Goal: Transaction & Acquisition: Purchase product/service

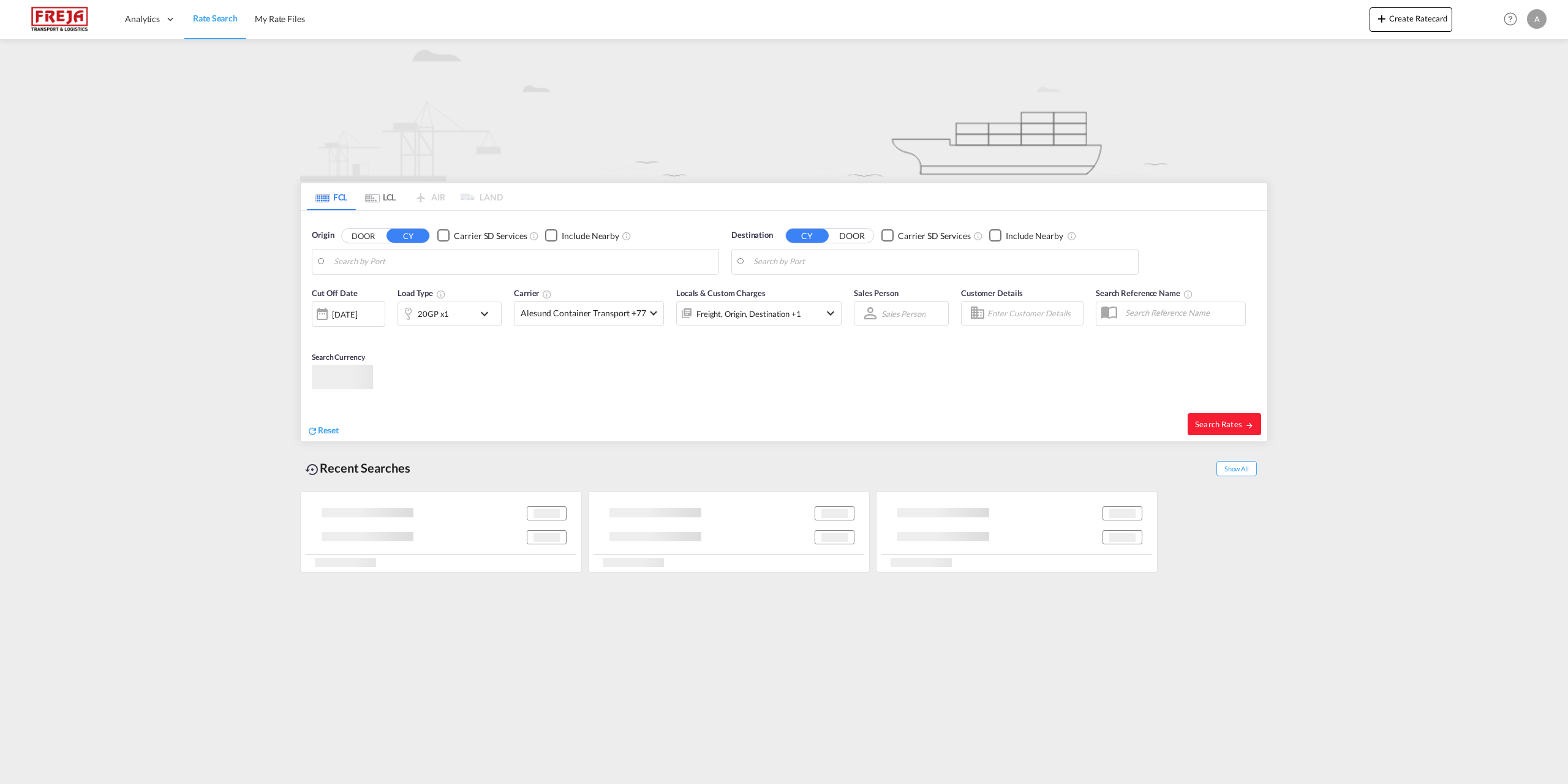
type input "[GEOGRAPHIC_DATA], DKFRC"
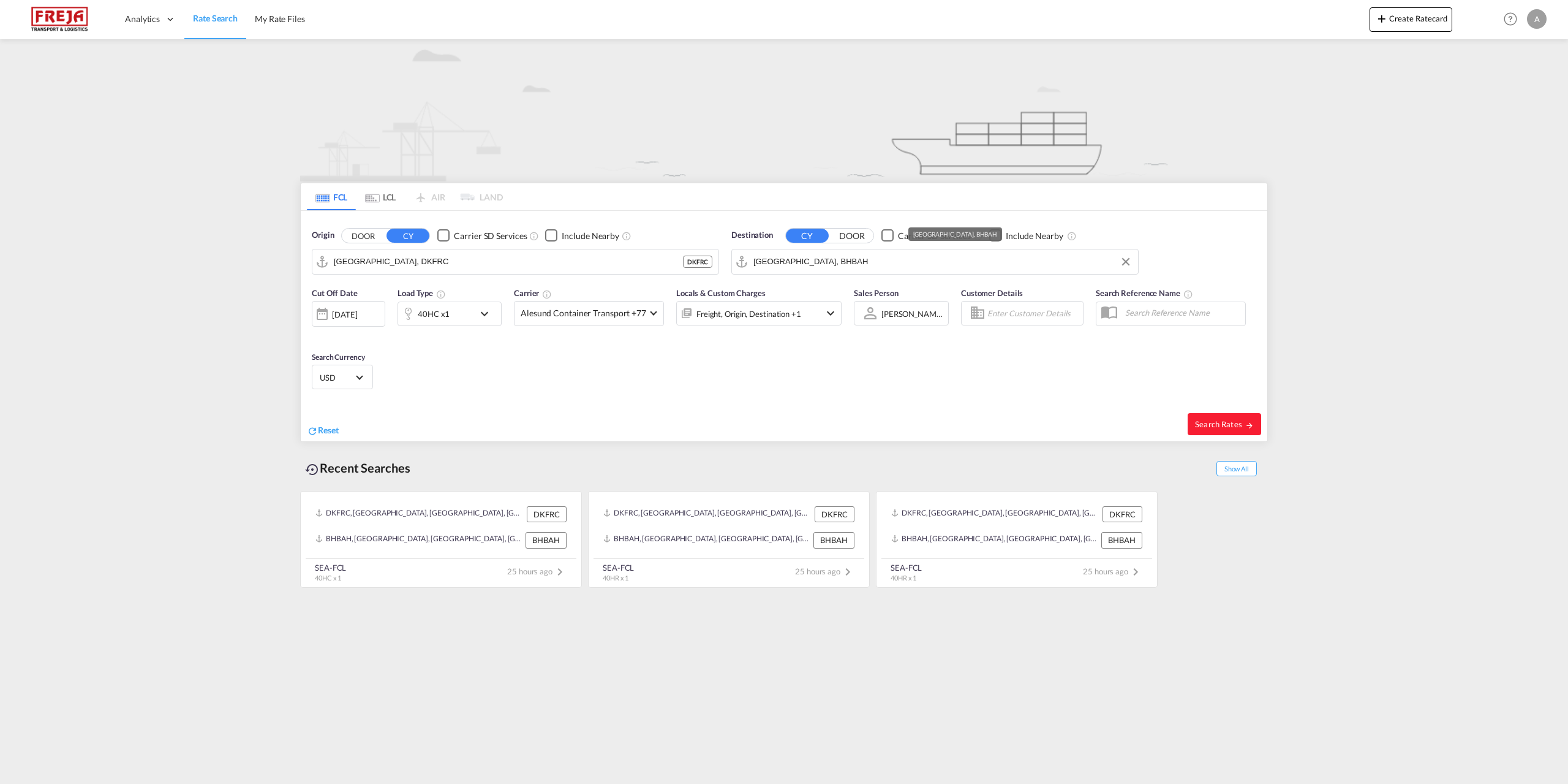
click at [863, 261] on input "[GEOGRAPHIC_DATA], BHBAH" at bounding box center [943, 261] width 379 height 19
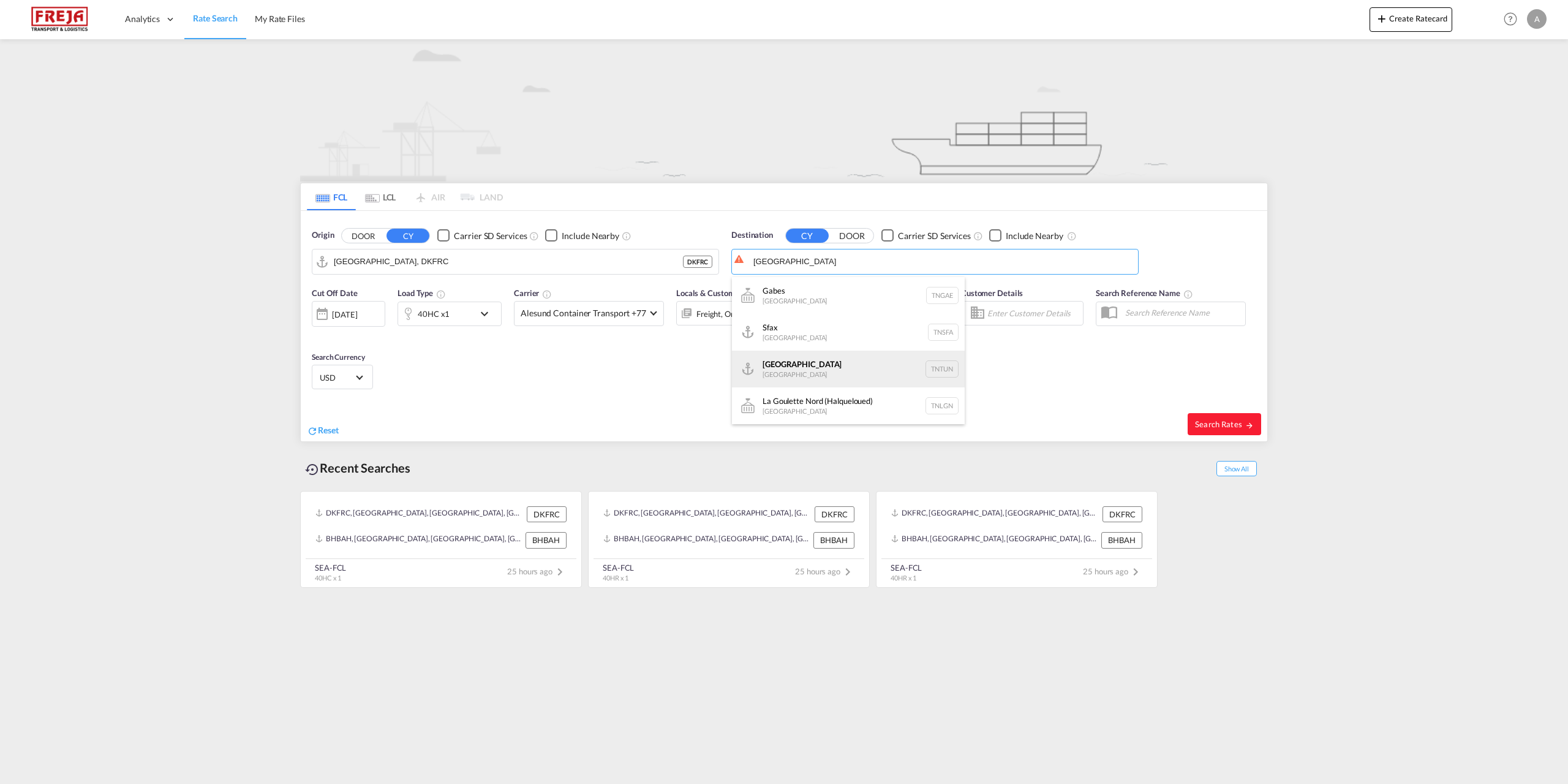
click at [819, 379] on div "[GEOGRAPHIC_DATA] [GEOGRAPHIC_DATA] TNTUN" at bounding box center [848, 368] width 233 height 36
type input "[GEOGRAPHIC_DATA], TNTUN"
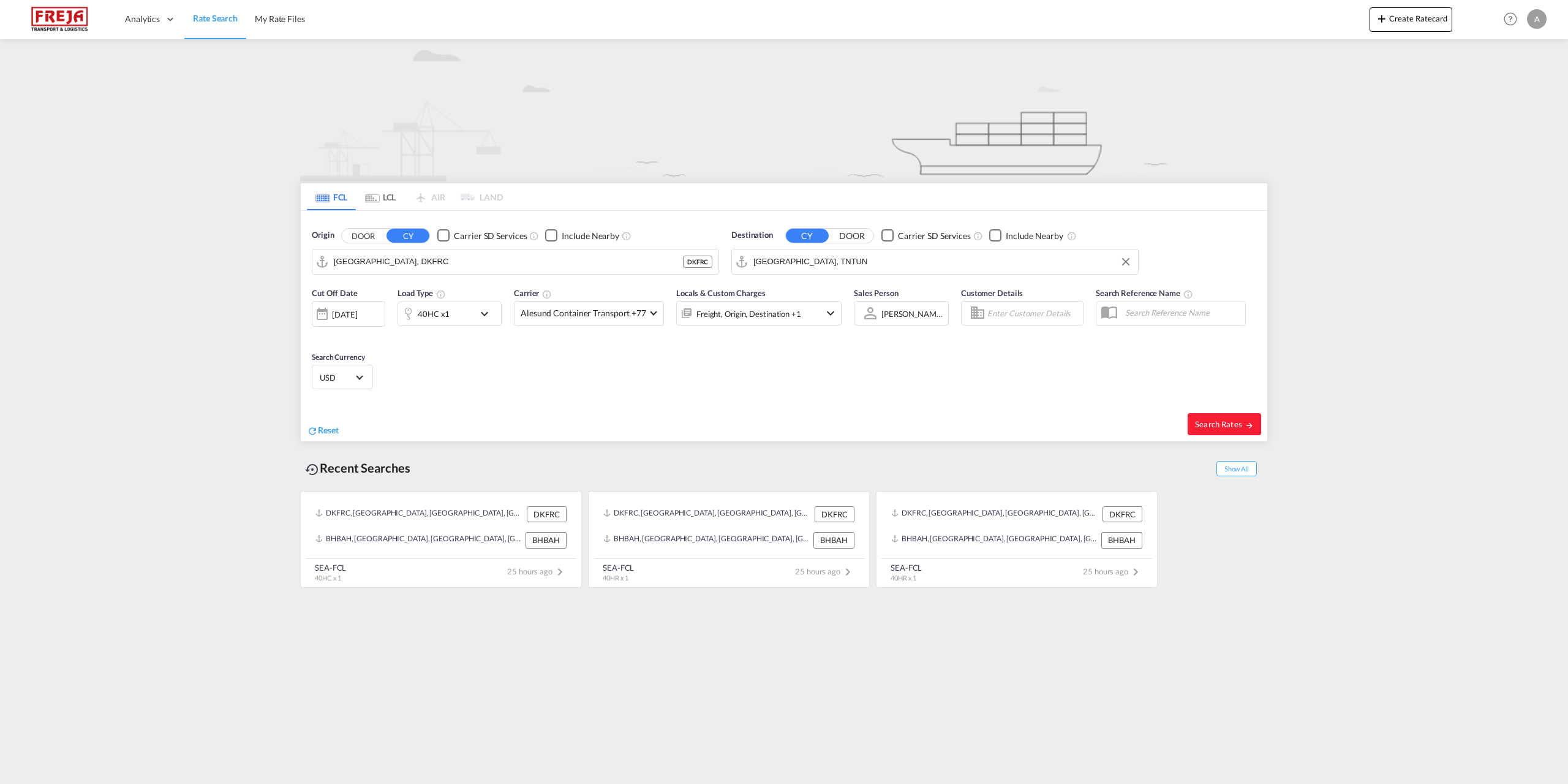
click at [489, 316] on md-icon "icon-chevron-down" at bounding box center [487, 313] width 21 height 15
click at [377, 367] on md-select-value "40HC" at bounding box center [354, 366] width 49 height 21
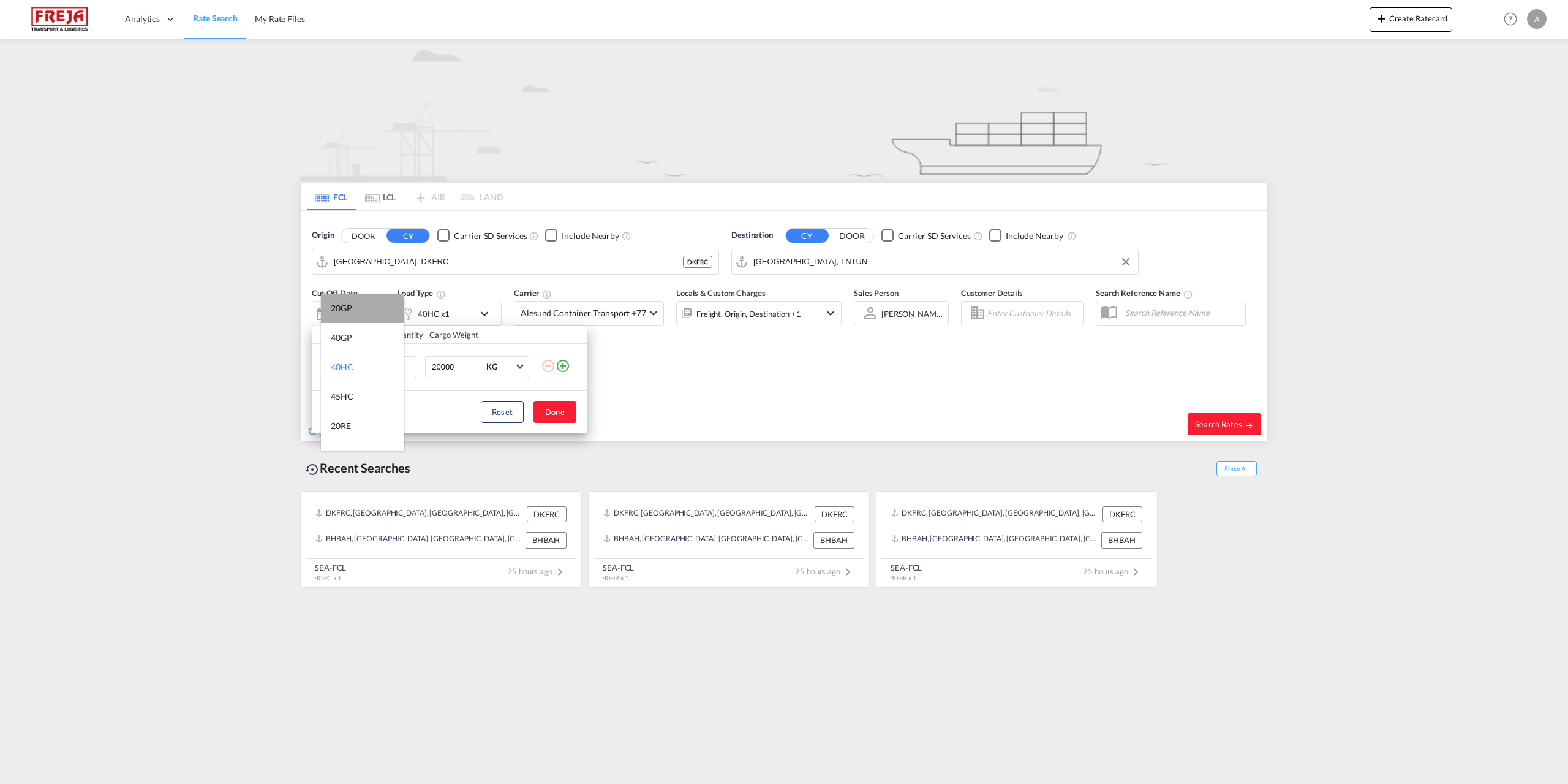
click at [361, 310] on md-option "20GP" at bounding box center [362, 308] width 83 height 29
click at [562, 415] on button "Done" at bounding box center [555, 412] width 43 height 22
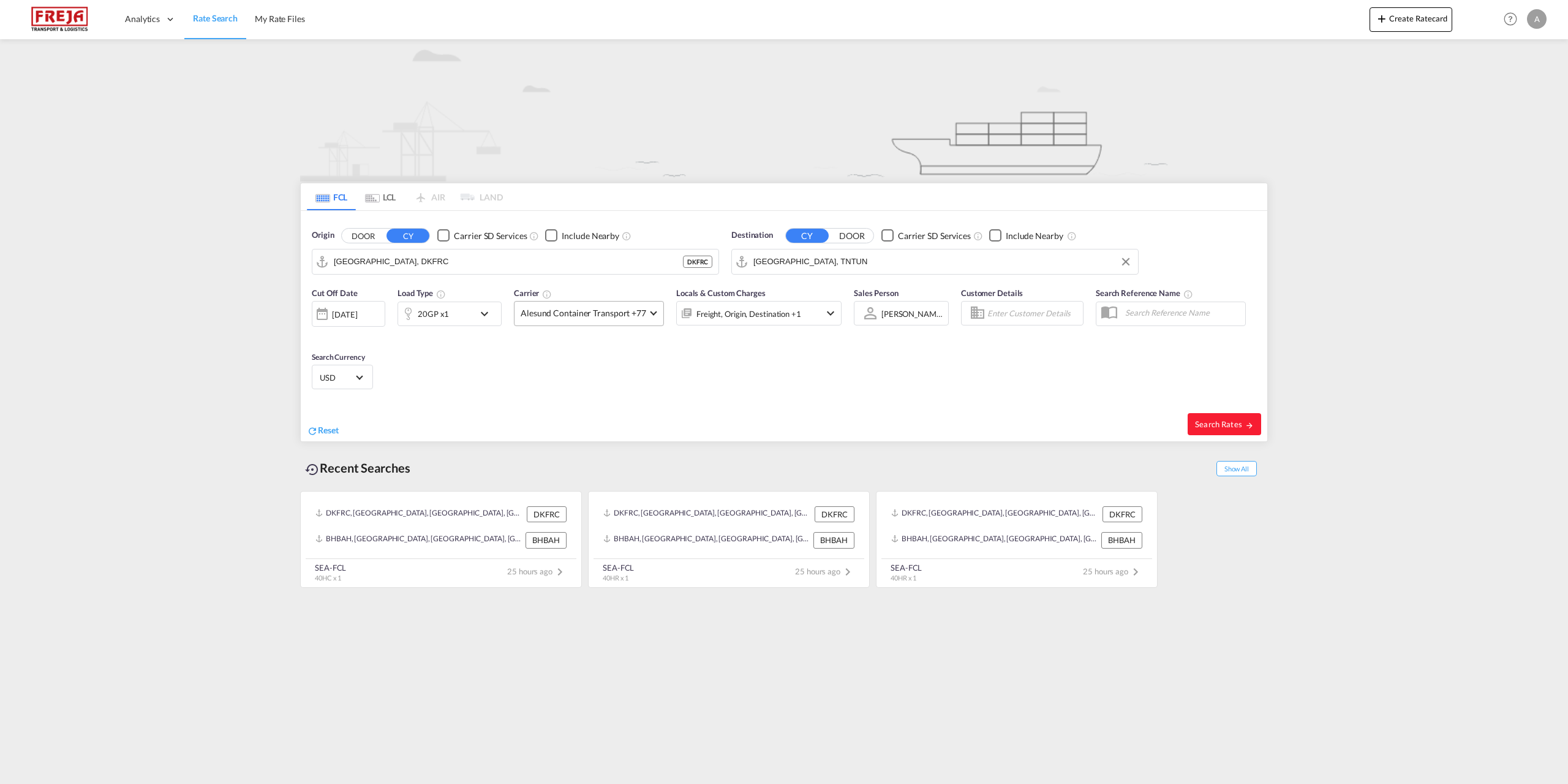
click at [650, 317] on md-select-value "Alesund Container Transport +77" at bounding box center [589, 313] width 149 height 24
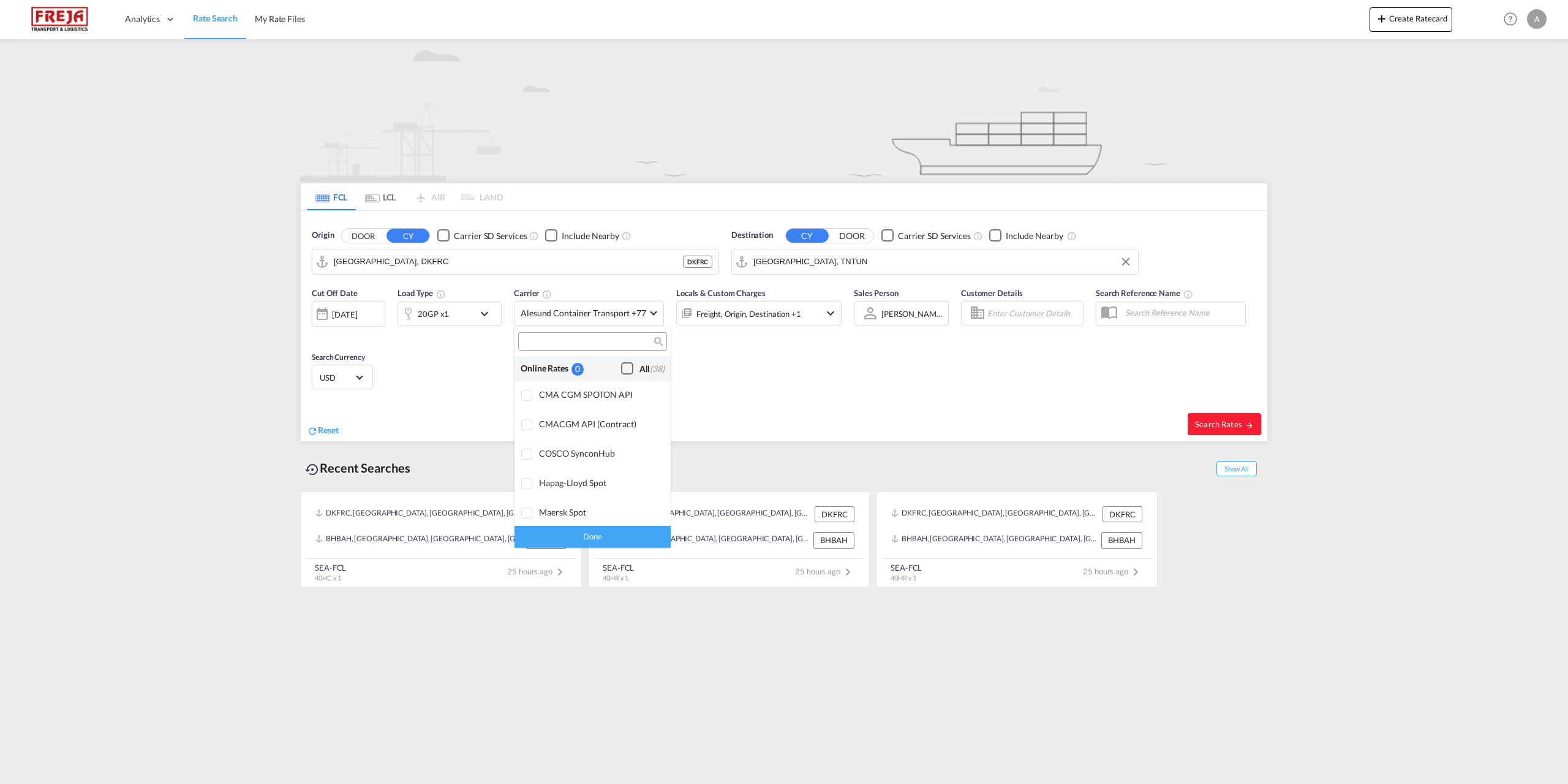
click at [622, 364] on div "Checkbox No Ink" at bounding box center [627, 368] width 12 height 12
click at [571, 533] on div "Done" at bounding box center [592, 536] width 156 height 22
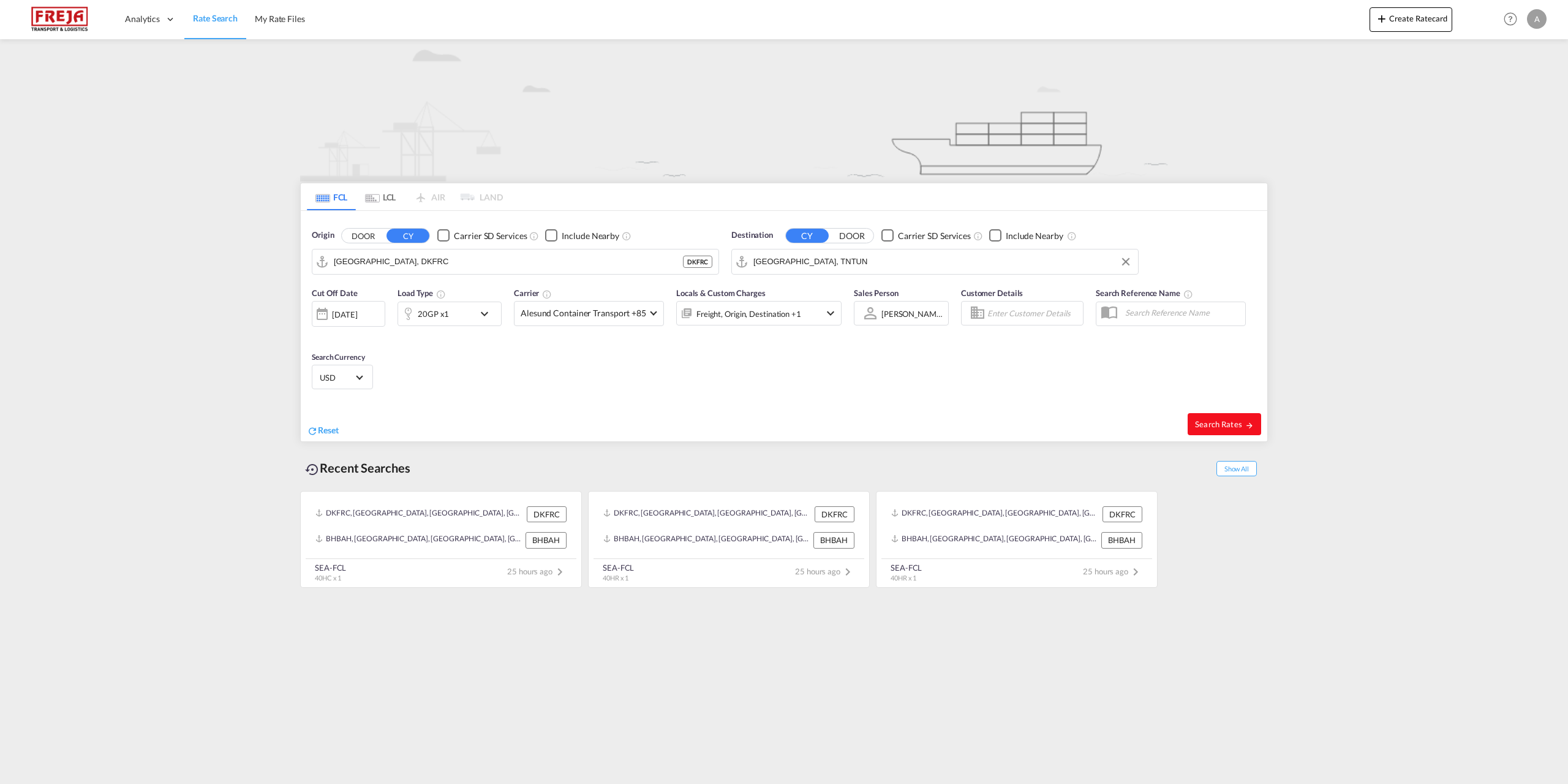
click at [1205, 420] on span "Search Rates" at bounding box center [1224, 424] width 59 height 10
type input "DKFRC to TNTUN / [DATE]"
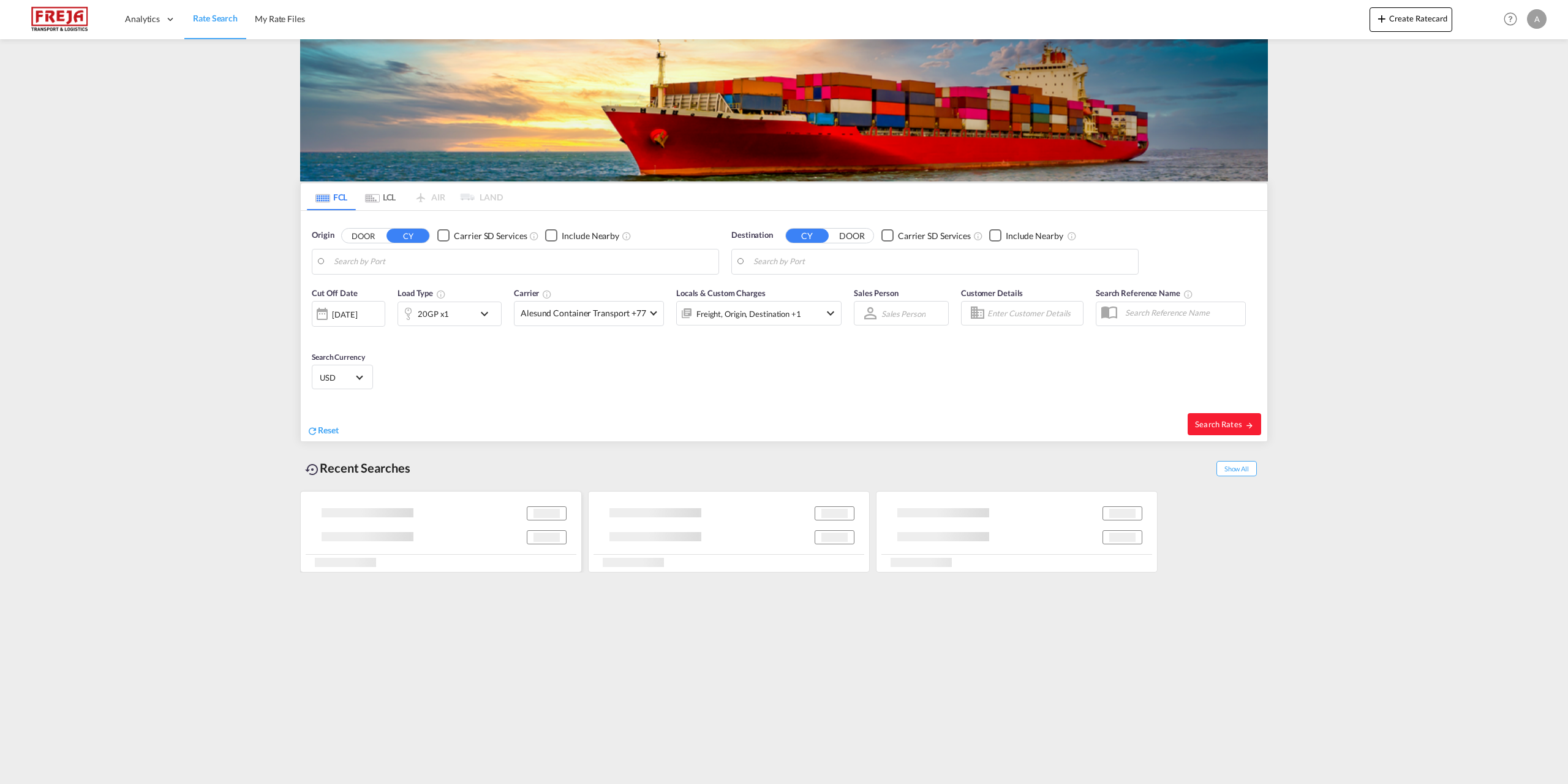
type input "[GEOGRAPHIC_DATA], DKFRC"
type input "[GEOGRAPHIC_DATA], TNTUN"
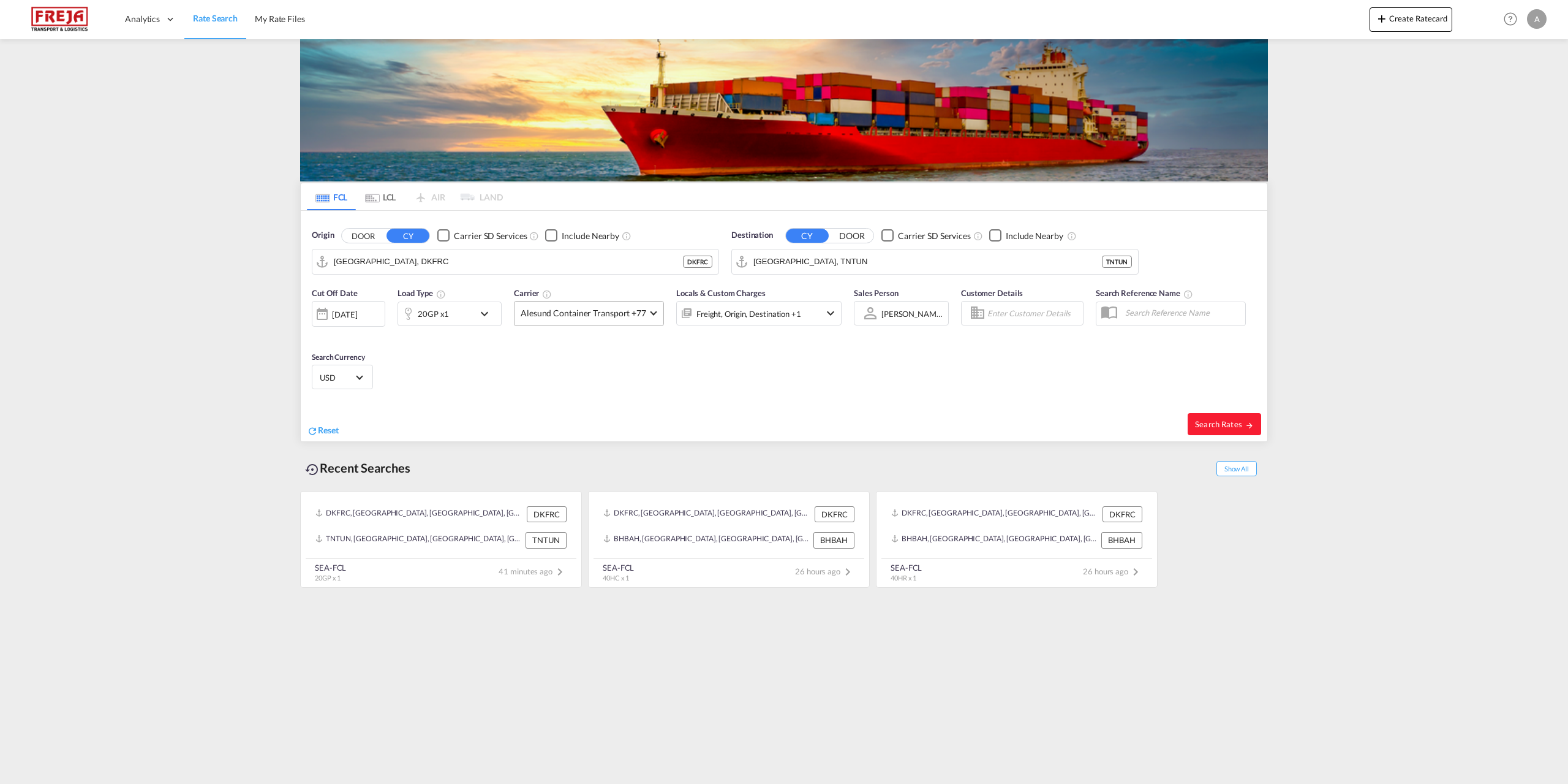
click at [651, 313] on span at bounding box center [653, 311] width 7 height 7
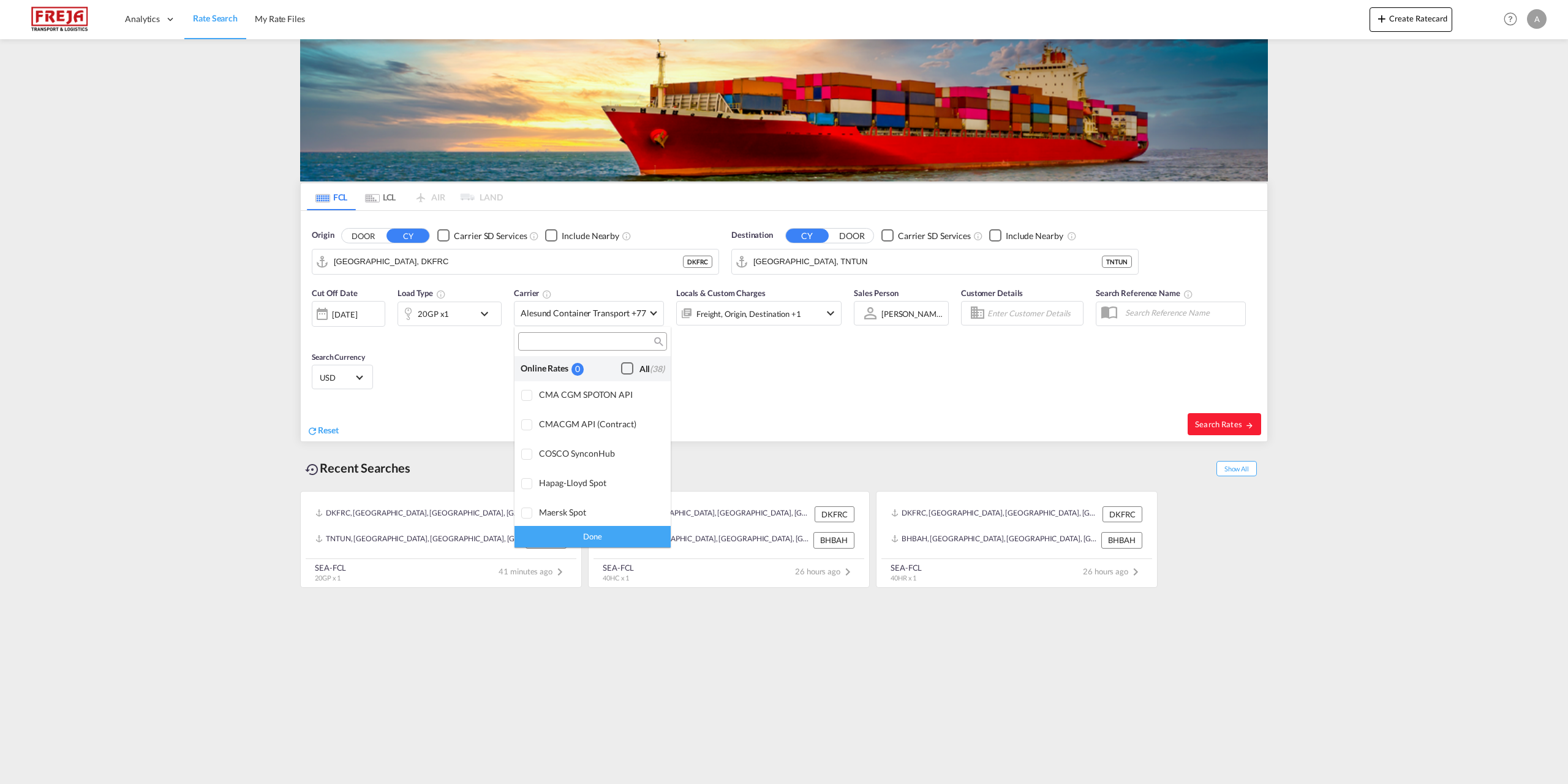
click at [622, 367] on div "Checkbox No Ink" at bounding box center [627, 368] width 12 height 12
click at [587, 535] on div "Done" at bounding box center [592, 536] width 156 height 22
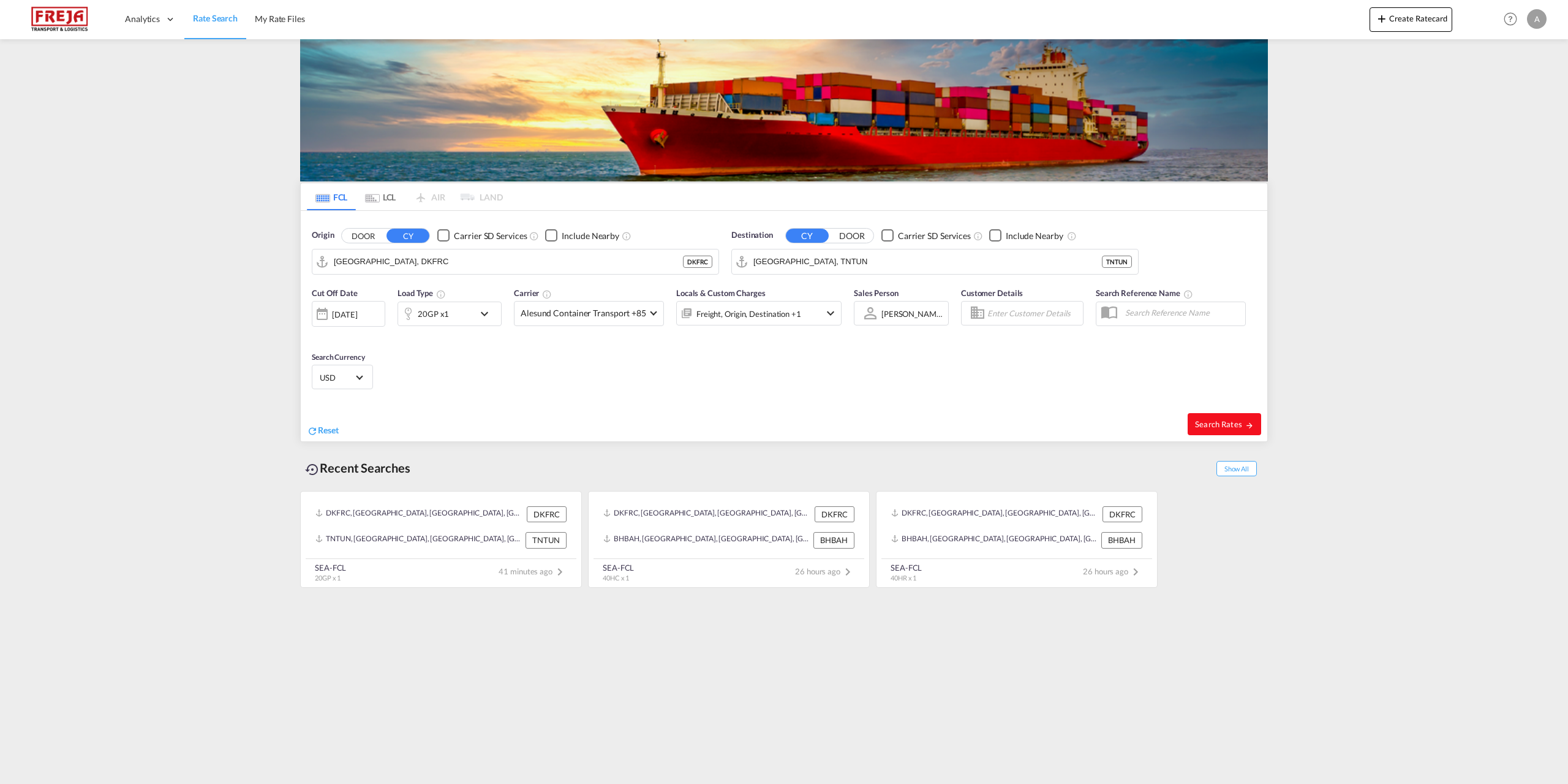
click at [1217, 421] on span "Search Rates" at bounding box center [1224, 424] width 59 height 10
type input "DKFRC to TNTUN / [DATE]"
